Goal: Task Accomplishment & Management: Use online tool/utility

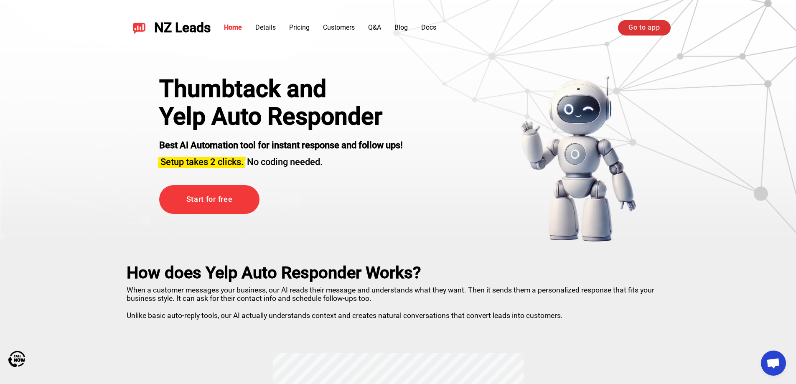
click at [630, 28] on link "Go to app" at bounding box center [644, 27] width 52 height 15
click at [573, 28] on link "Login / Signup" at bounding box center [540, 27] width 69 height 15
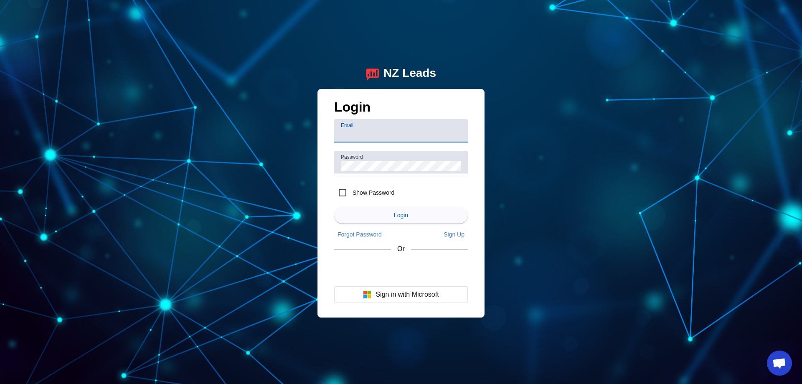
type input "[EMAIL_ADDRESS][DOMAIN_NAME]"
click at [391, 213] on span "submit" at bounding box center [401, 215] width 134 height 20
